Goal: Task Accomplishment & Management: Complete application form

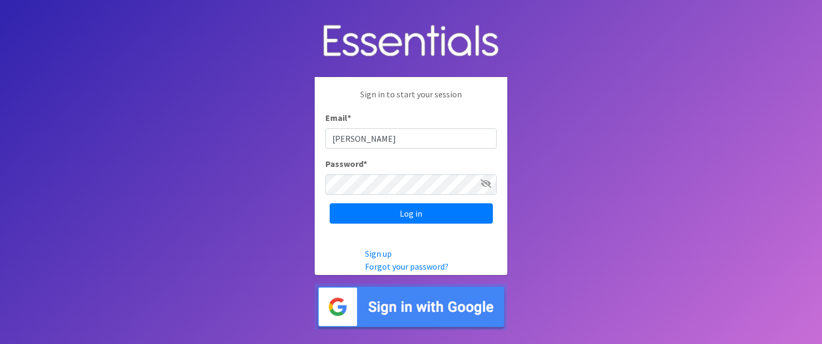
type input "[PERSON_NAME][EMAIL_ADDRESS][DOMAIN_NAME]"
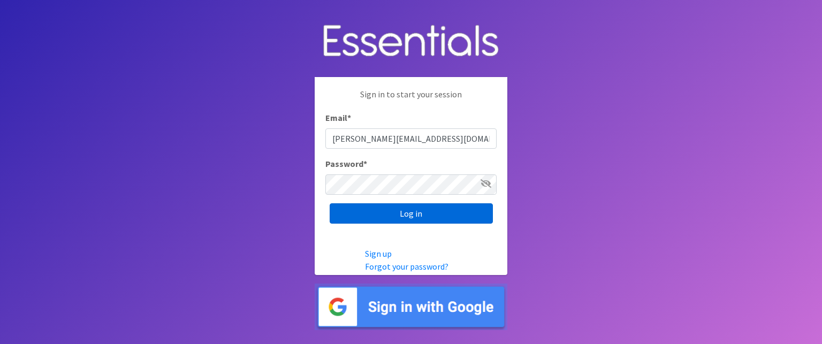
click at [349, 218] on input "Log in" at bounding box center [411, 213] width 163 height 20
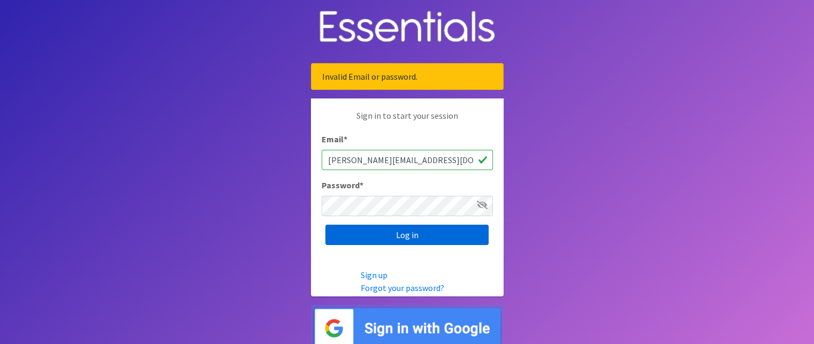
click at [367, 225] on input "Log in" at bounding box center [406, 235] width 163 height 20
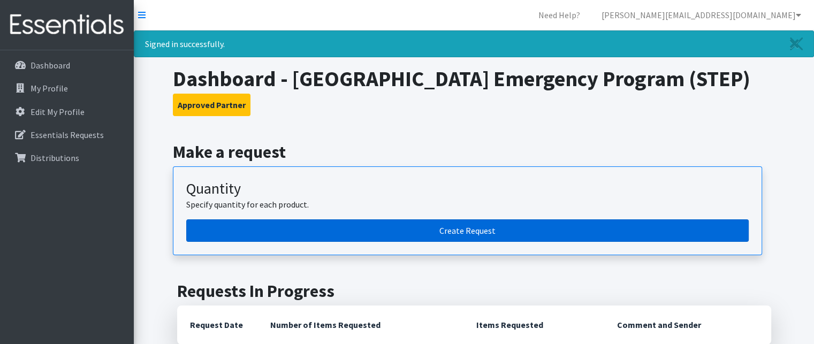
click at [465, 233] on link "Create Request" at bounding box center [467, 230] width 562 height 22
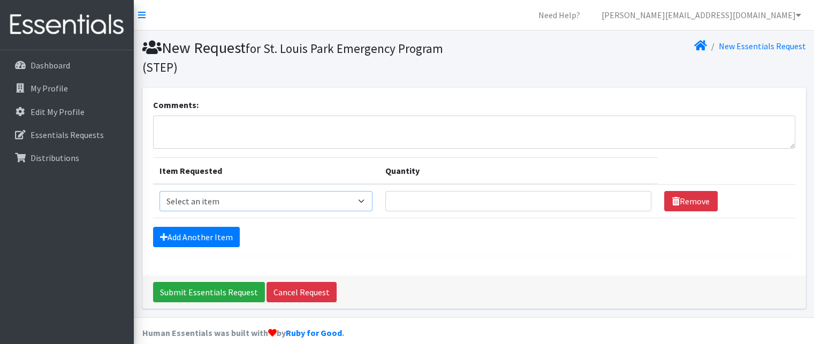
click at [366, 199] on select "Select an item Kids (Newborn) Kids (Preemie) Kids (Size 1) Kids (Size 2) Kids (…" at bounding box center [266, 201] width 214 height 20
select select "11348"
click at [159, 191] on select "Select an item Kids (Newborn) Kids (Preemie) Kids (Size 1) Kids (Size 2) Kids (…" at bounding box center [266, 201] width 214 height 20
click at [609, 199] on input "Quantity" at bounding box center [517, 201] width 265 height 20
click at [630, 197] on input "8" at bounding box center [517, 201] width 265 height 20
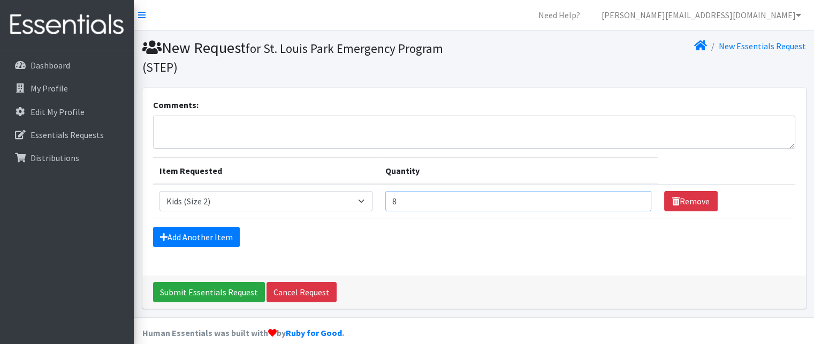
drag, startPoint x: 405, startPoint y: 204, endPoint x: 393, endPoint y: 204, distance: 11.8
click at [393, 204] on input "8" at bounding box center [517, 201] width 265 height 20
type input "800"
click at [217, 236] on link "Add Another Item" at bounding box center [196, 237] width 87 height 20
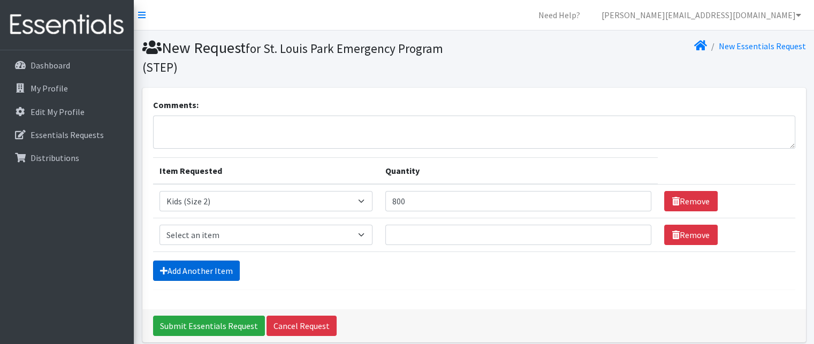
scroll to position [45, 0]
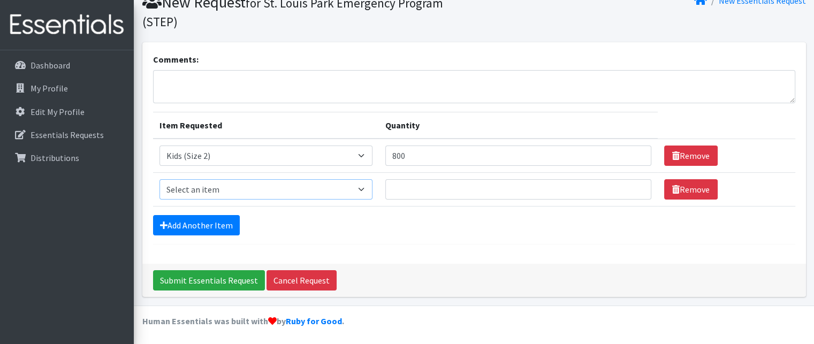
click at [218, 186] on select "Select an item Kids (Newborn) Kids (Preemie) Kids (Size 1) Kids (Size 2) Kids (…" at bounding box center [266, 189] width 214 height 20
select select "11361"
click at [159, 179] on select "Select an item Kids (Newborn) Kids (Preemie) Kids (Size 1) Kids (Size 2) Kids (…" at bounding box center [266, 189] width 214 height 20
click at [432, 190] on input "Quantity" at bounding box center [517, 189] width 265 height 20
type input "800"
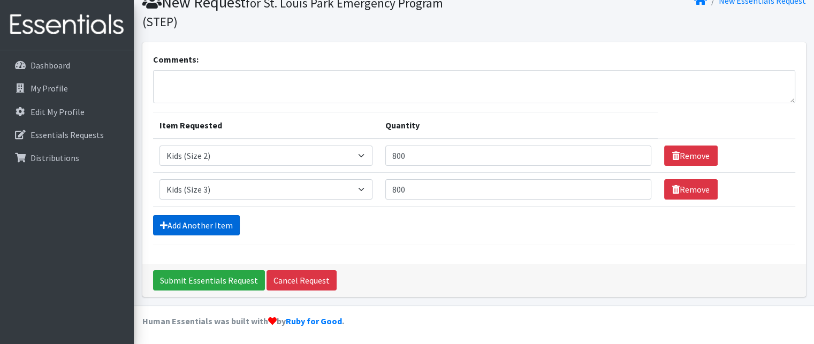
click at [179, 224] on link "Add Another Item" at bounding box center [196, 225] width 87 height 20
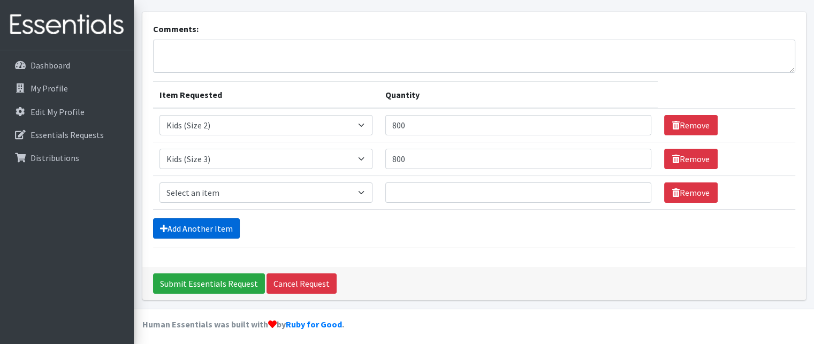
scroll to position [79, 0]
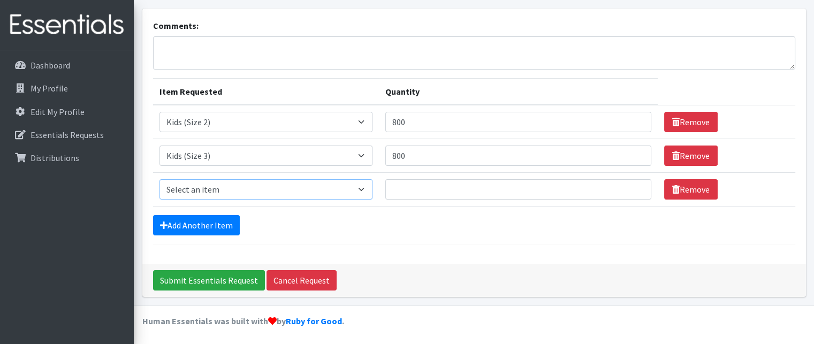
click at [173, 185] on select "Select an item Kids (Newborn) Kids (Preemie) Kids (Size 1) Kids (Size 2) Kids (…" at bounding box center [266, 189] width 214 height 20
select select "11349"
click at [159, 179] on select "Select an item Kids (Newborn) Kids (Preemie) Kids (Size 1) Kids (Size 2) Kids (…" at bounding box center [266, 189] width 214 height 20
click at [428, 189] on input "Quantity" at bounding box center [517, 189] width 265 height 20
type input "1200"
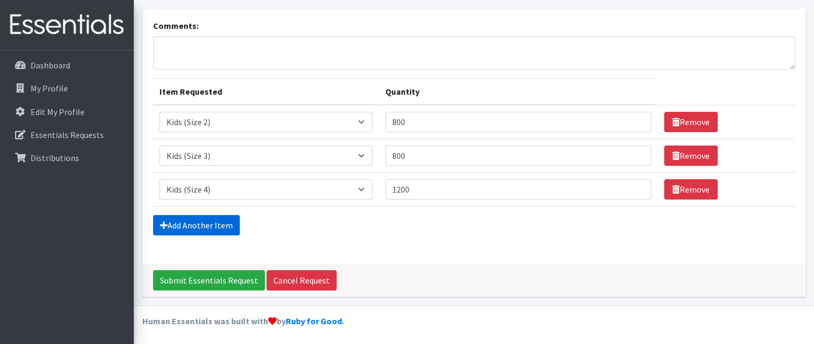
click at [209, 223] on link "Add Another Item" at bounding box center [196, 225] width 87 height 20
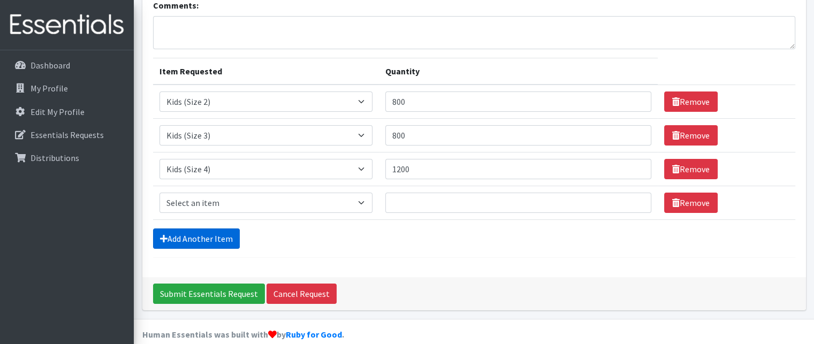
scroll to position [113, 0]
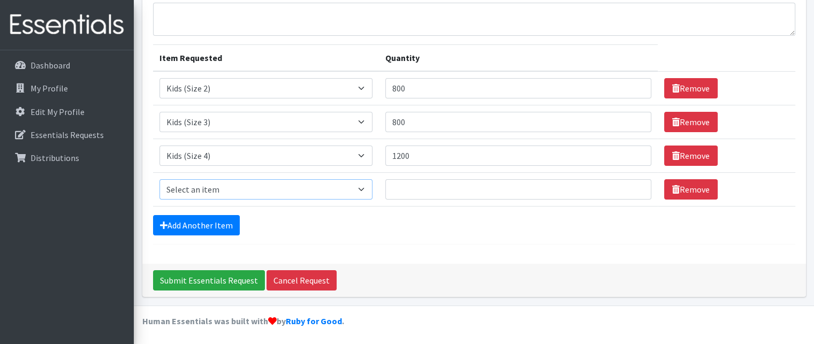
click at [193, 190] on select "Select an item Kids (Newborn) Kids (Preemie) Kids (Size 1) Kids (Size 2) Kids (…" at bounding box center [266, 189] width 214 height 20
select select "11322"
click at [159, 179] on select "Select an item Kids (Newborn) Kids (Preemie) Kids (Size 1) Kids (Size 2) Kids (…" at bounding box center [266, 189] width 214 height 20
click at [441, 189] on input "Quantity" at bounding box center [517, 189] width 265 height 20
type input "1500"
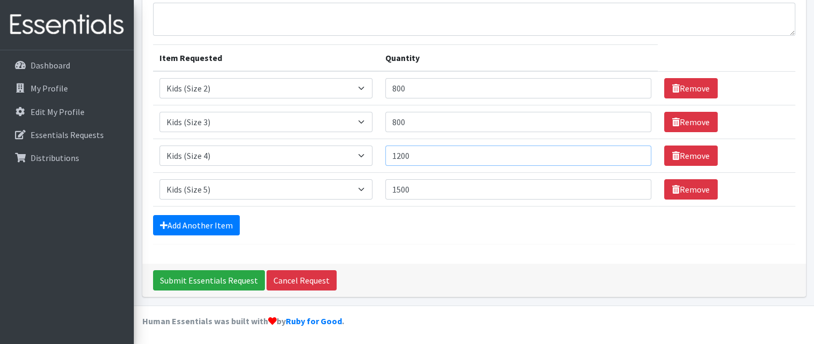
drag, startPoint x: 404, startPoint y: 154, endPoint x: 424, endPoint y: 173, distance: 27.6
click at [411, 161] on input "1200" at bounding box center [517, 156] width 265 height 20
type input "1500"
click at [212, 222] on link "Add Another Item" at bounding box center [196, 225] width 87 height 20
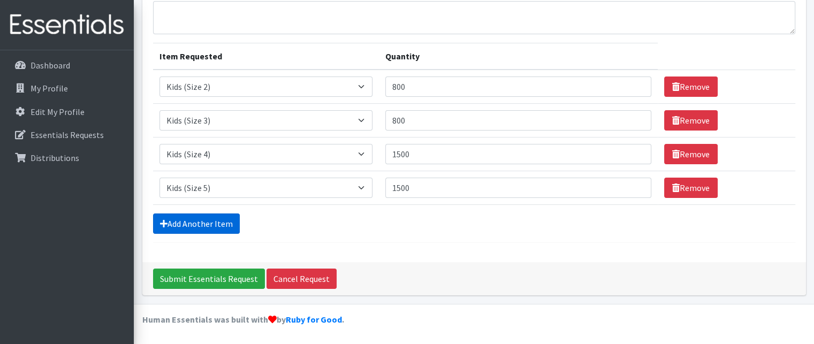
scroll to position [146, 0]
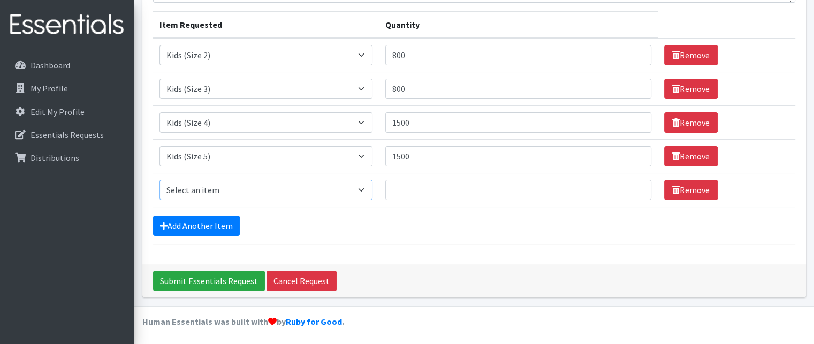
click at [186, 191] on select "Select an item Kids (Newborn) Kids (Preemie) Kids (Size 1) Kids (Size 2) Kids (…" at bounding box center [266, 190] width 214 height 20
select select "11346"
click at [159, 180] on select "Select an item Kids (Newborn) Kids (Preemie) Kids (Size 1) Kids (Size 2) Kids (…" at bounding box center [266, 190] width 214 height 20
click at [409, 192] on input "Quantity" at bounding box center [517, 190] width 265 height 20
type input "1500"
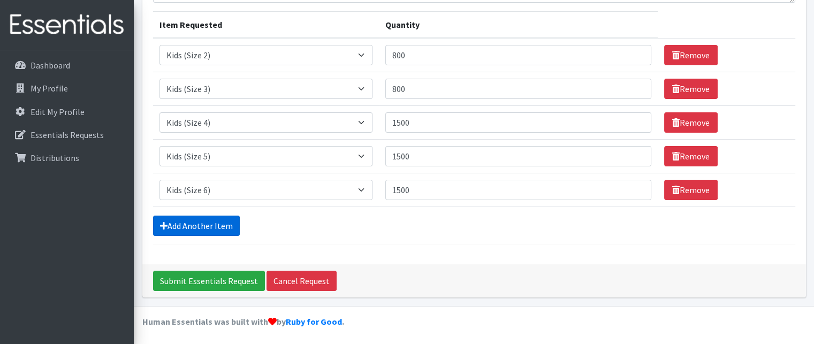
click at [205, 228] on link "Add Another Item" at bounding box center [196, 226] width 87 height 20
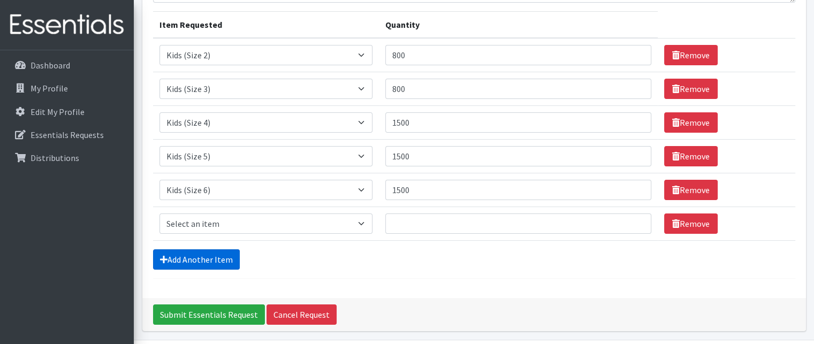
scroll to position [180, 0]
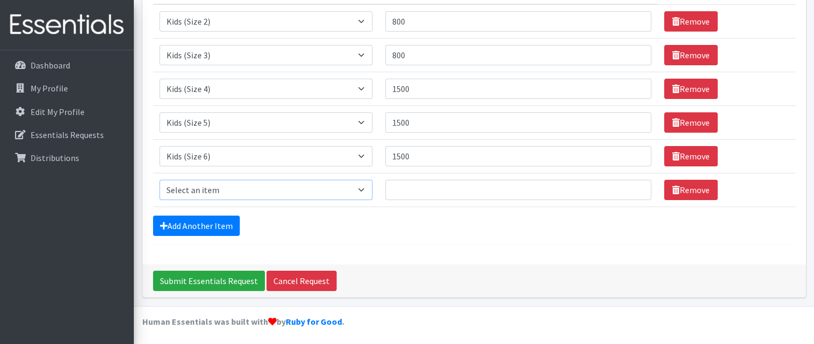
click at [177, 186] on select "Select an item Kids (Newborn) Kids (Preemie) Kids (Size 1) Kids (Size 2) Kids (…" at bounding box center [266, 190] width 214 height 20
select select "14461"
click at [159, 180] on select "Select an item Kids (Newborn) Kids (Preemie) Kids (Size 1) Kids (Size 2) Kids (…" at bounding box center [266, 190] width 214 height 20
click at [440, 188] on input "Quantity" at bounding box center [517, 190] width 265 height 20
type input "840"
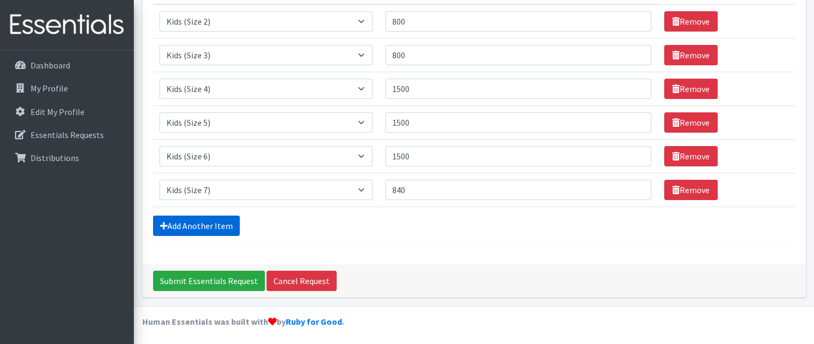
click at [200, 223] on link "Add Another Item" at bounding box center [196, 226] width 87 height 20
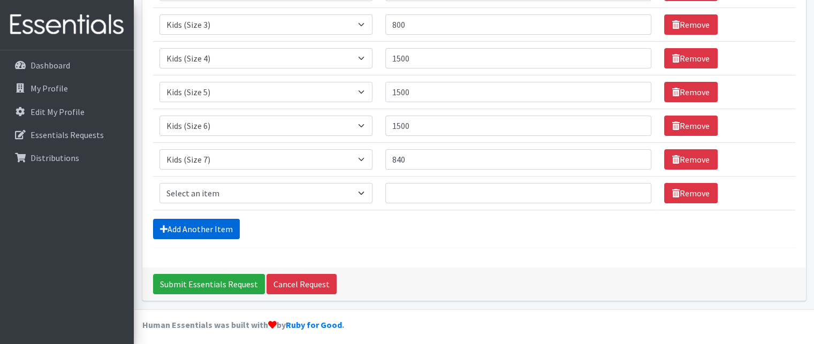
scroll to position [214, 0]
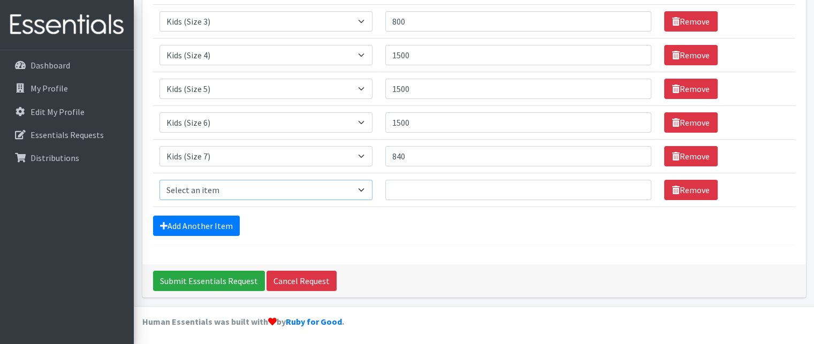
click at [176, 186] on select "Select an item Kids (Newborn) Kids (Preemie) Kids (Size 1) Kids (Size 2) Kids (…" at bounding box center [266, 190] width 214 height 20
select select "11344"
click at [159, 180] on select "Select an item Kids (Newborn) Kids (Preemie) Kids (Size 1) Kids (Size 2) Kids (…" at bounding box center [266, 190] width 214 height 20
click at [410, 188] on input "Quantity" at bounding box center [517, 190] width 265 height 20
type input "1200"
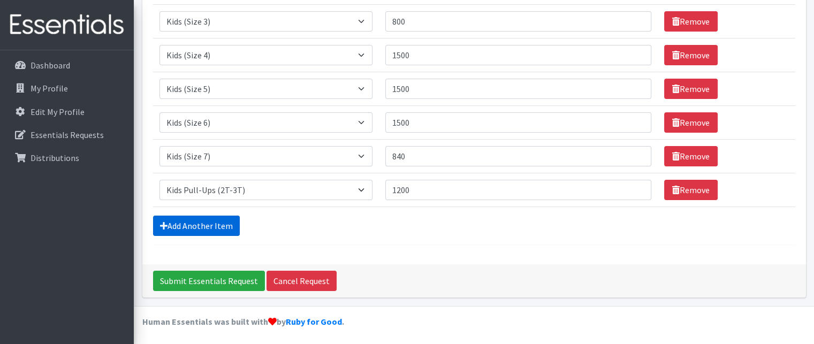
click at [176, 224] on link "Add Another Item" at bounding box center [196, 226] width 87 height 20
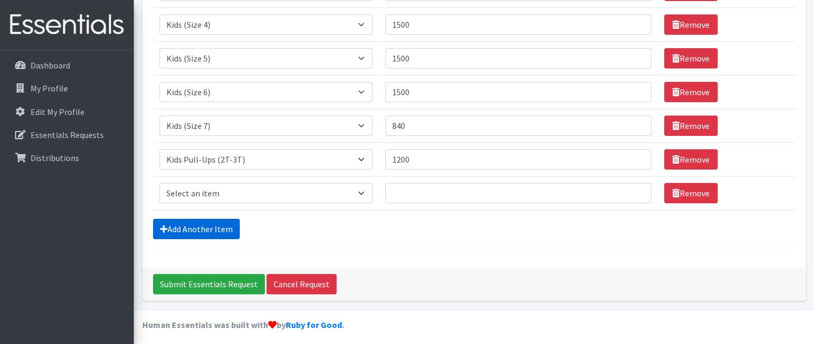
scroll to position [247, 0]
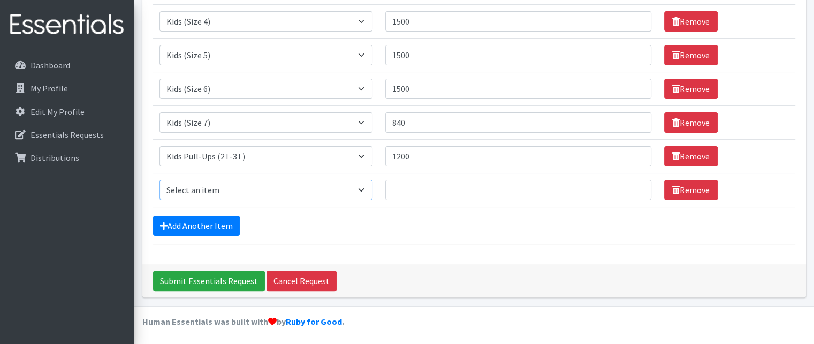
click at [172, 192] on select "Select an item Kids (Newborn) Kids (Preemie) Kids (Size 1) Kids (Size 2) Kids (…" at bounding box center [266, 190] width 214 height 20
select select "11340"
click at [159, 180] on select "Select an item Kids (Newborn) Kids (Preemie) Kids (Size 1) Kids (Size 2) Kids (…" at bounding box center [266, 190] width 214 height 20
click at [409, 192] on input "Quantity" at bounding box center [517, 190] width 265 height 20
type input "1200"
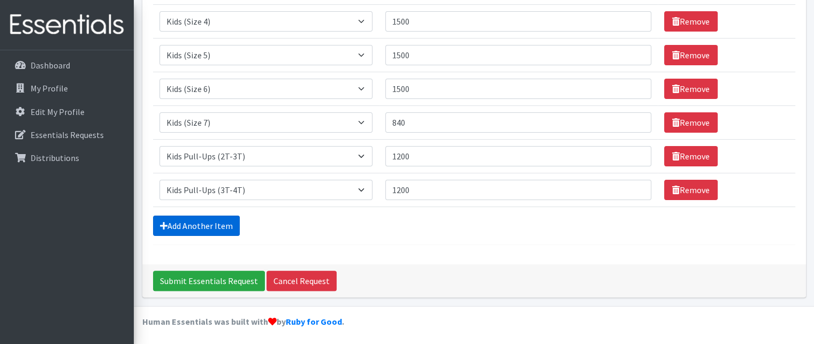
click at [197, 226] on link "Add Another Item" at bounding box center [196, 226] width 87 height 20
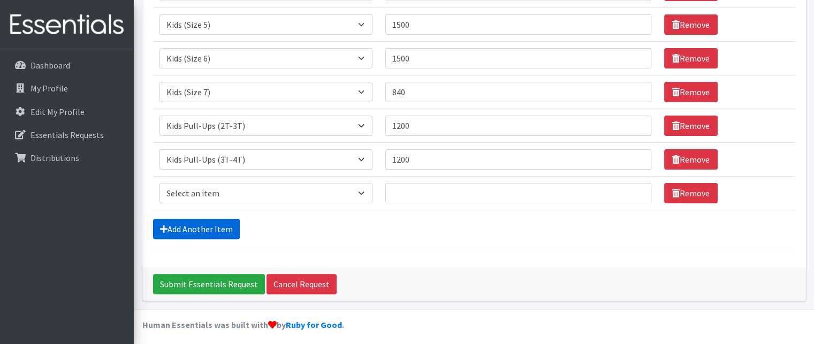
scroll to position [280, 0]
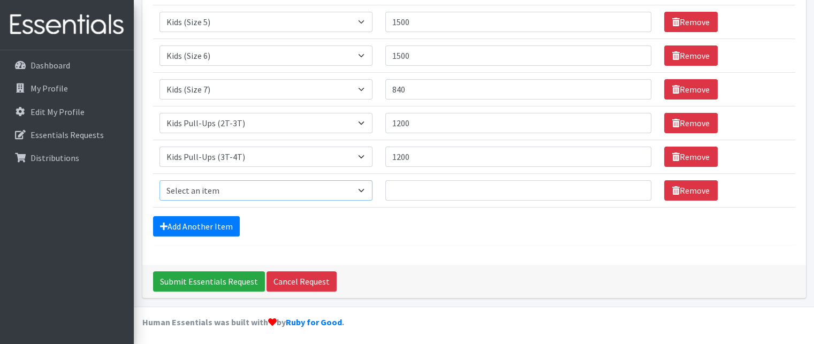
click at [193, 192] on select "Select an item Kids (Newborn) Kids (Preemie) Kids (Size 1) Kids (Size 2) Kids (…" at bounding box center [266, 190] width 214 height 20
select select "11347"
click at [159, 180] on select "Select an item Kids (Newborn) Kids (Preemie) Kids (Size 1) Kids (Size 2) Kids (…" at bounding box center [266, 190] width 214 height 20
click at [435, 190] on input "Quantity" at bounding box center [517, 190] width 265 height 20
type input "1500"
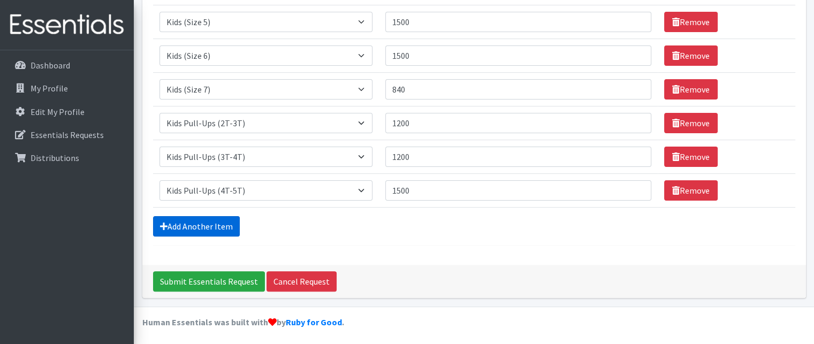
click at [200, 223] on link "Add Another Item" at bounding box center [196, 226] width 87 height 20
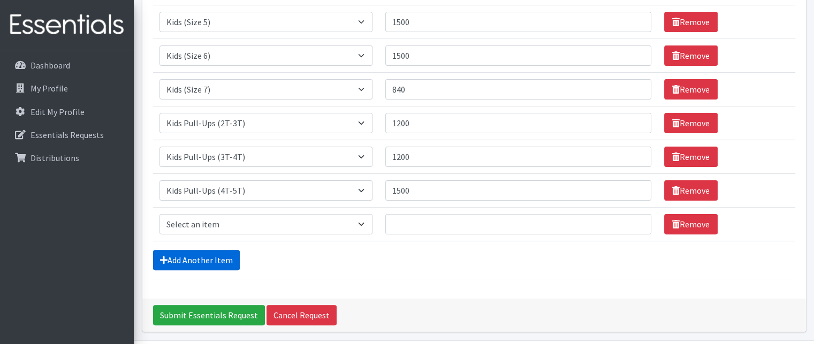
scroll to position [315, 0]
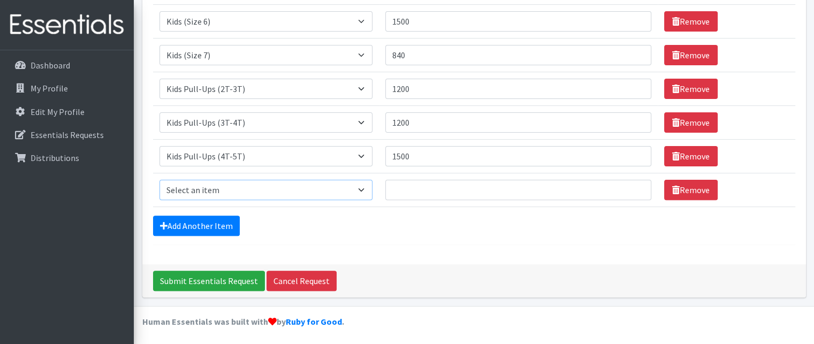
click at [188, 190] on select "Select an item Kids (Newborn) Kids (Preemie) Kids (Size 1) Kids (Size 2) Kids (…" at bounding box center [266, 190] width 214 height 20
select select "14781"
click at [159, 180] on select "Select an item Kids (Newborn) Kids (Preemie) Kids (Size 1) Kids (Size 2) Kids (…" at bounding box center [266, 190] width 214 height 20
click at [422, 187] on input "Quantity" at bounding box center [517, 190] width 265 height 20
type input "300"
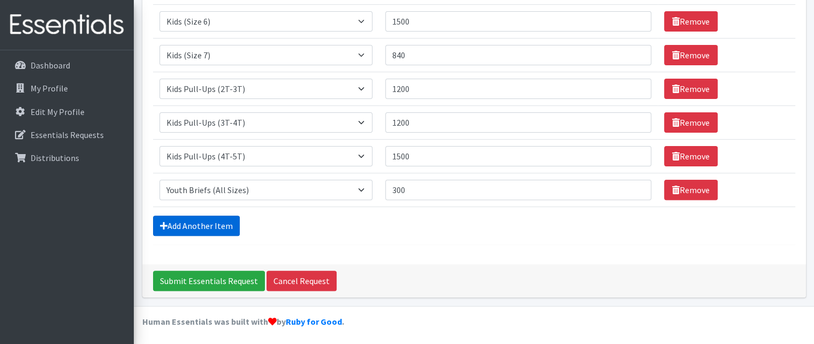
click at [195, 229] on link "Add Another Item" at bounding box center [196, 226] width 87 height 20
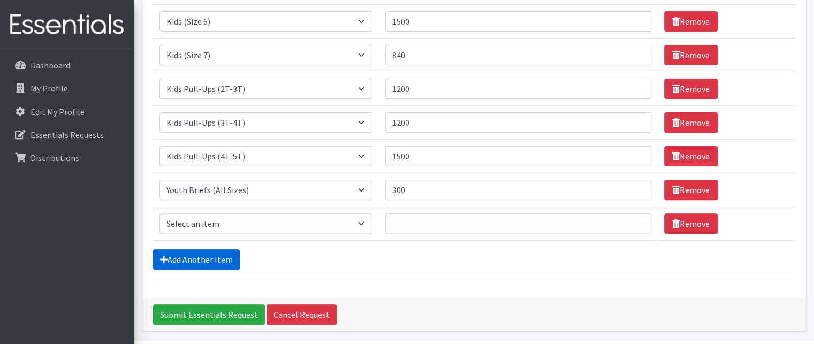
scroll to position [348, 0]
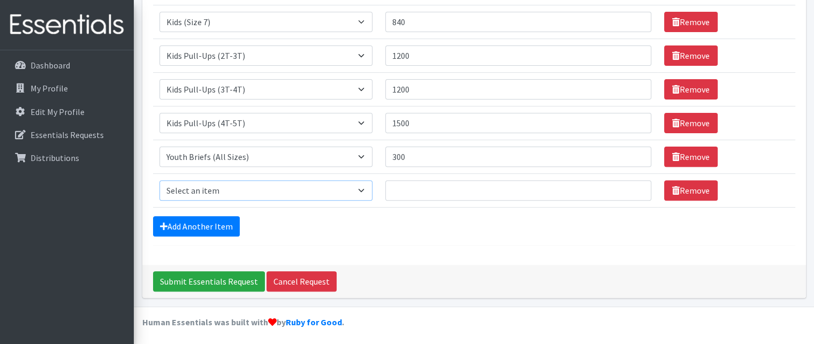
click at [204, 189] on select "Select an item Kids (Newborn) Kids (Preemie) Kids (Size 1) Kids (Size 2) Kids (…" at bounding box center [266, 190] width 214 height 20
select select "11343"
click at [159, 180] on select "Select an item Kids (Newborn) Kids (Preemie) Kids (Size 1) Kids (Size 2) Kids (…" at bounding box center [266, 190] width 214 height 20
click at [400, 192] on input "Quantity" at bounding box center [517, 190] width 265 height 20
type input "2880"
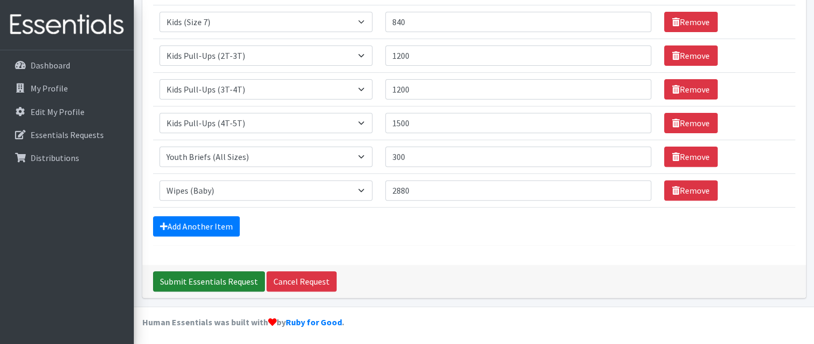
click at [194, 281] on input "Submit Essentials Request" at bounding box center [209, 281] width 112 height 20
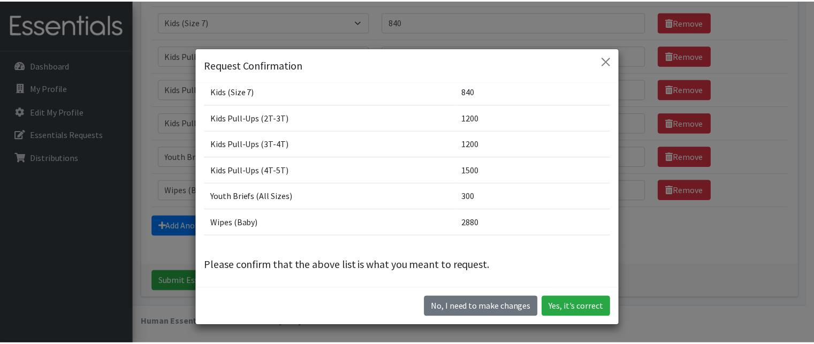
scroll to position [171, 0]
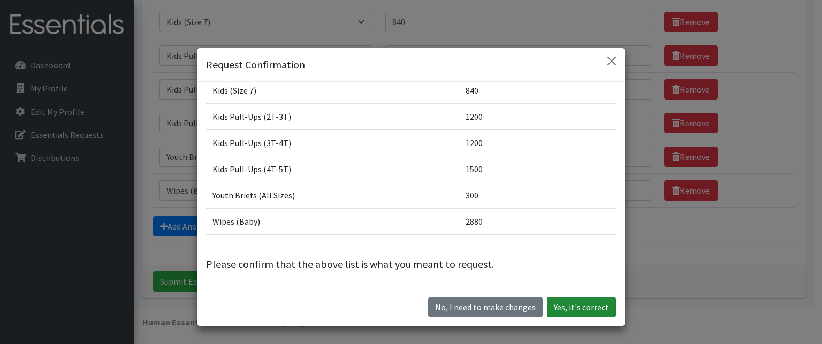
click at [577, 308] on button "Yes, it's correct" at bounding box center [581, 307] width 69 height 20
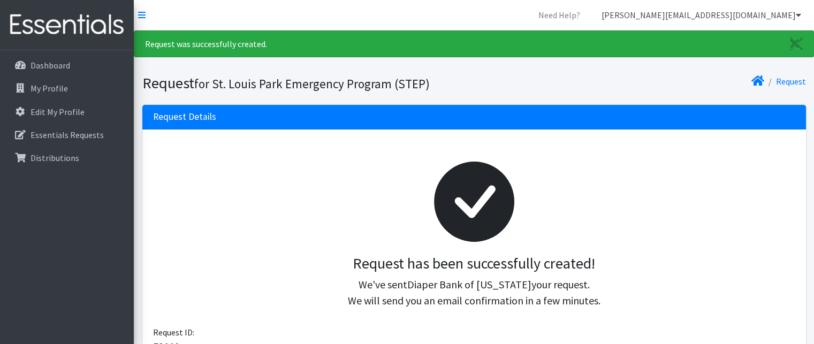
click at [796, 11] on icon at bounding box center [798, 15] width 5 height 9
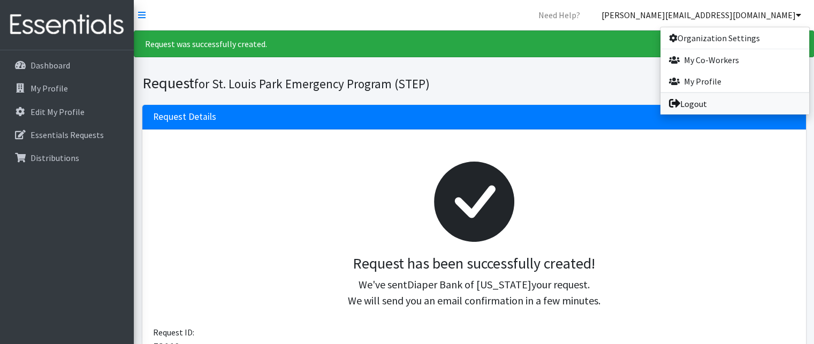
click at [693, 104] on link "Logout" at bounding box center [734, 103] width 149 height 21
